Goal: Task Accomplishment & Management: Use online tool/utility

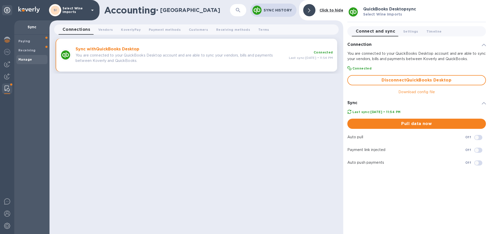
click at [103, 48] on b "Sync with QuickBooks Desktop" at bounding box center [107, 49] width 64 height 5
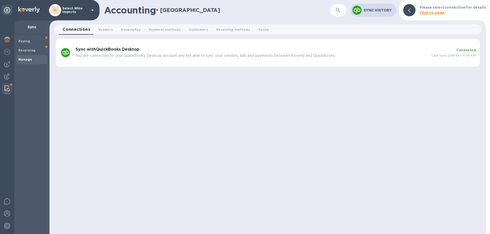
click at [103, 48] on b "Sync with QuickBooks Desktop" at bounding box center [107, 49] width 64 height 5
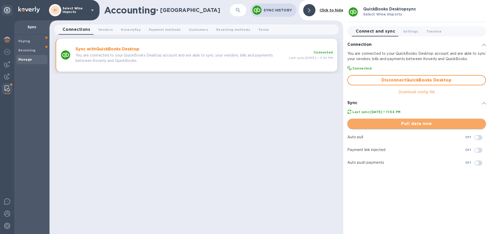
click at [416, 125] on span "Pull data now" at bounding box center [416, 124] width 130 height 6
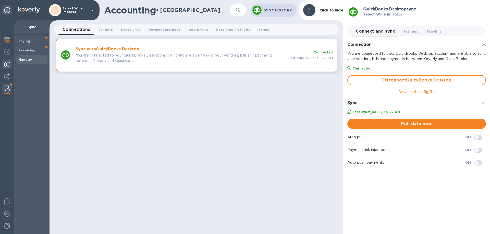
click at [9, 64] on img at bounding box center [7, 64] width 6 height 6
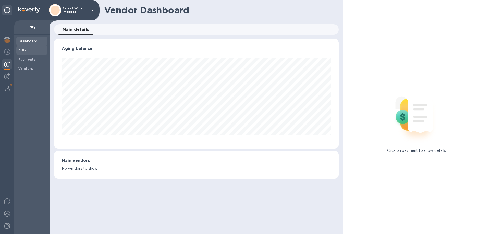
scroll to position [110, 284]
click at [21, 50] on b "Bills" at bounding box center [22, 50] width 8 height 4
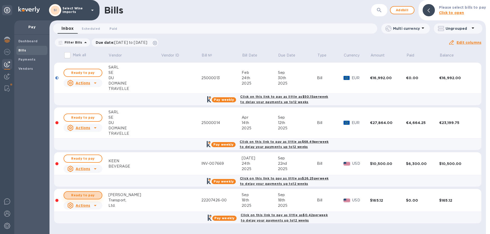
click at [82, 195] on span "Ready to pay" at bounding box center [83, 196] width 30 height 6
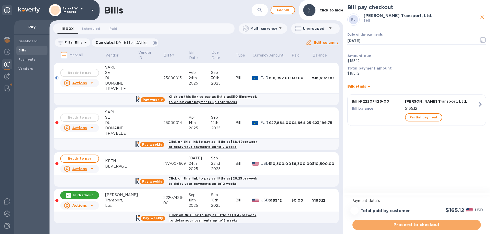
click at [416, 226] on span "Proceed to checkout" at bounding box center [416, 225] width 120 height 6
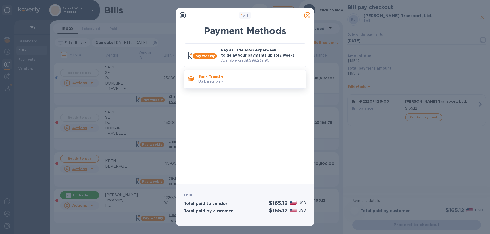
click at [219, 84] on p "US banks only." at bounding box center [250, 81] width 104 height 5
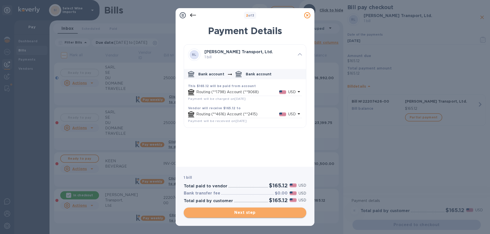
click at [235, 213] on span "Next step" at bounding box center [245, 213] width 114 height 6
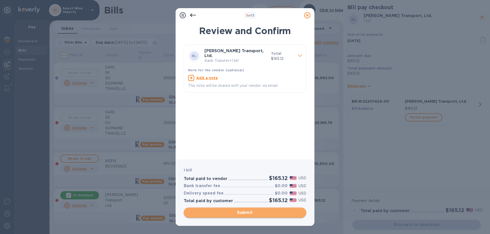
click at [245, 212] on span "Submit" at bounding box center [245, 213] width 114 height 6
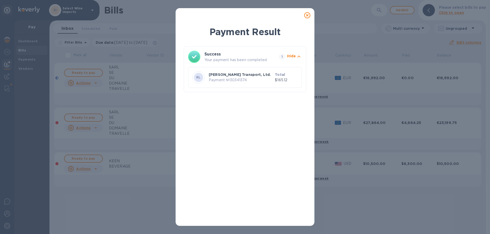
click at [307, 15] on icon at bounding box center [307, 15] width 6 height 6
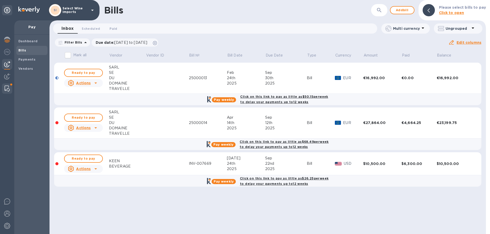
click at [6, 89] on img at bounding box center [7, 89] width 5 height 6
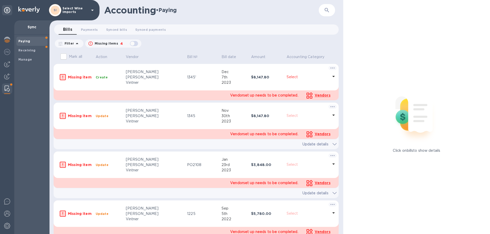
click at [25, 40] on b "Paying" at bounding box center [24, 41] width 12 height 4
click at [86, 29] on span "Payments 0" at bounding box center [89, 29] width 17 height 5
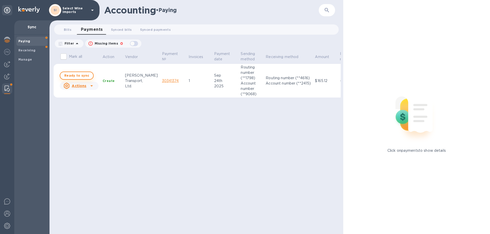
click at [78, 76] on span "Ready to sync" at bounding box center [76, 76] width 25 height 6
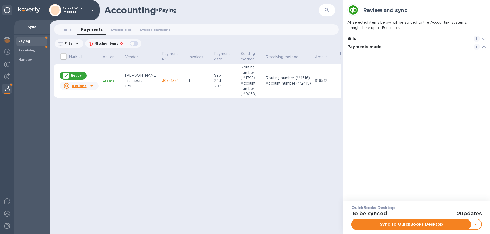
scroll to position [24, 139]
checkbox input "true"
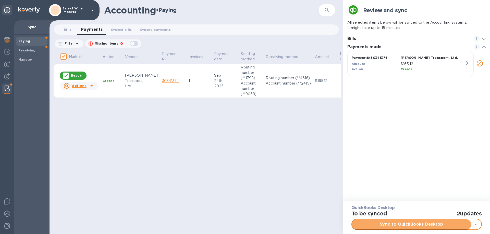
click at [411, 224] on span "Sync to QuickBooks Desktop" at bounding box center [411, 225] width 111 height 6
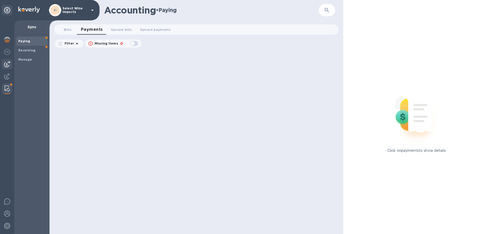
click at [6, 64] on img at bounding box center [7, 64] width 6 height 6
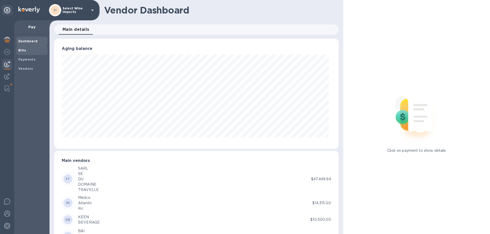
scroll to position [110, 282]
click at [23, 51] on b "Bills" at bounding box center [22, 50] width 8 height 4
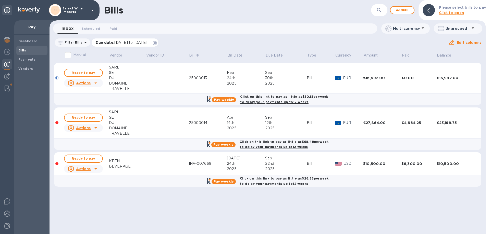
click at [157, 42] on icon at bounding box center [155, 43] width 4 height 4
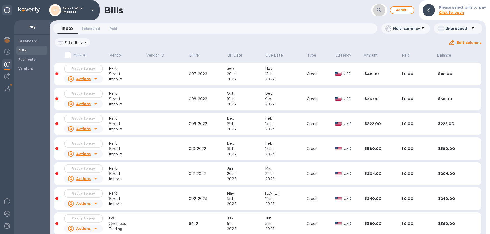
click at [378, 7] on button "button" at bounding box center [379, 10] width 12 height 12
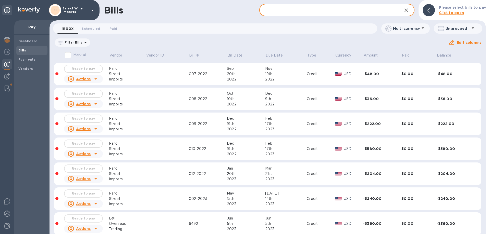
click at [327, 8] on input "text" at bounding box center [328, 10] width 139 height 12
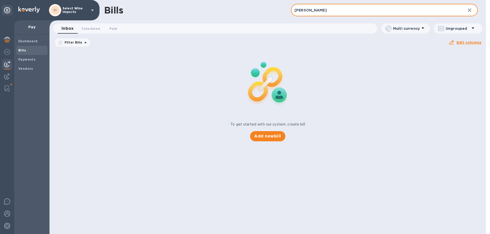
type input "rist"
click at [73, 43] on p "Filter Bills" at bounding box center [72, 42] width 20 height 4
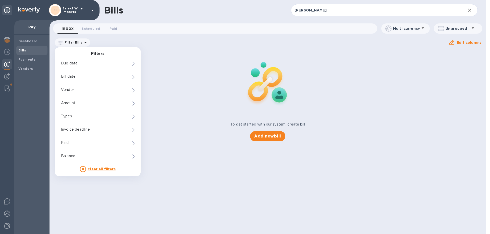
click at [179, 49] on div "To get started with our system, create bill Add new bill" at bounding box center [267, 95] width 440 height 96
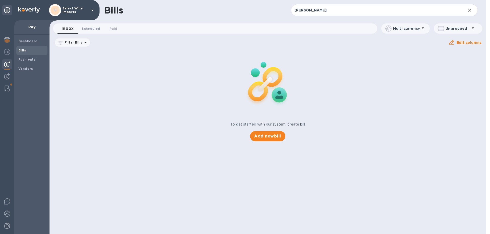
click at [88, 30] on span "Scheduled 0" at bounding box center [91, 28] width 18 height 5
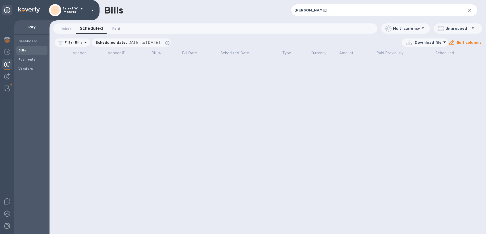
click at [119, 30] on span "Paid 0" at bounding box center [116, 28] width 8 height 5
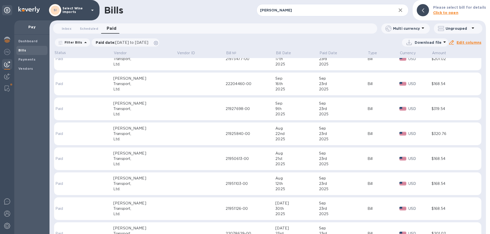
scroll to position [78, 0]
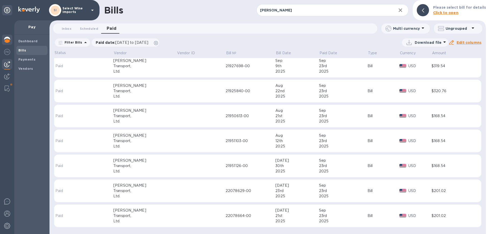
click at [7, 41] on img at bounding box center [7, 40] width 6 height 6
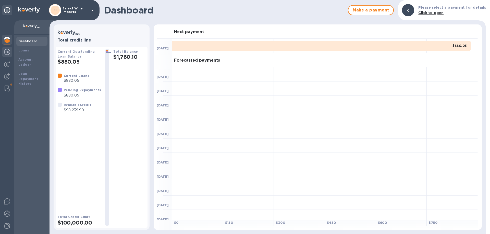
click at [8, 51] on img at bounding box center [7, 52] width 6 height 6
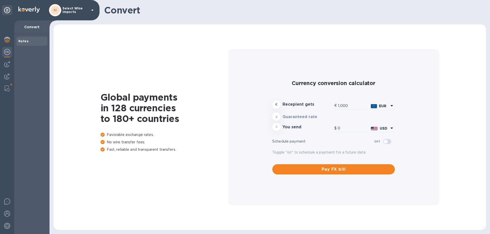
type input "1,180.59"
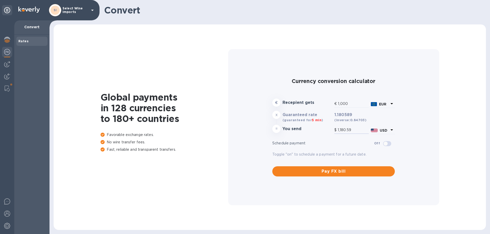
drag, startPoint x: 352, startPoint y: 129, endPoint x: 311, endPoint y: 122, distance: 41.5
click at [311, 122] on div "€ Recepient gets € 1,000 EUR x Guaranteed rate (guaranteed for 5 min ) 1.180589…" at bounding box center [333, 117] width 124 height 38
type input "5.08"
type input "6"
type input "54.21"
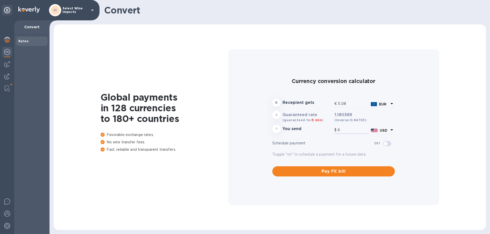
type input "64"
type input "542.1"
type input "640"
type input "5,421.02"
type input "6,400"
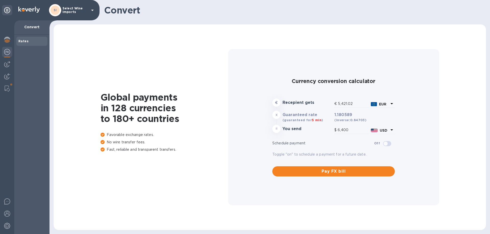
click at [425, 121] on div "Currency conversion calculator € Recepient gets € 5,421.02 EUR x Guaranteed rat…" at bounding box center [333, 127] width 203 height 157
click at [7, 53] on img at bounding box center [7, 52] width 6 height 6
click at [8, 65] on img at bounding box center [7, 64] width 6 height 6
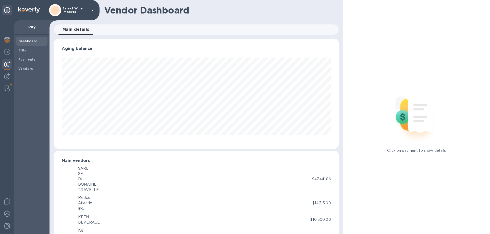
scroll to position [254947, 254775]
click at [23, 50] on b "Bills" at bounding box center [22, 50] width 8 height 4
